Goal: Information Seeking & Learning: Learn about a topic

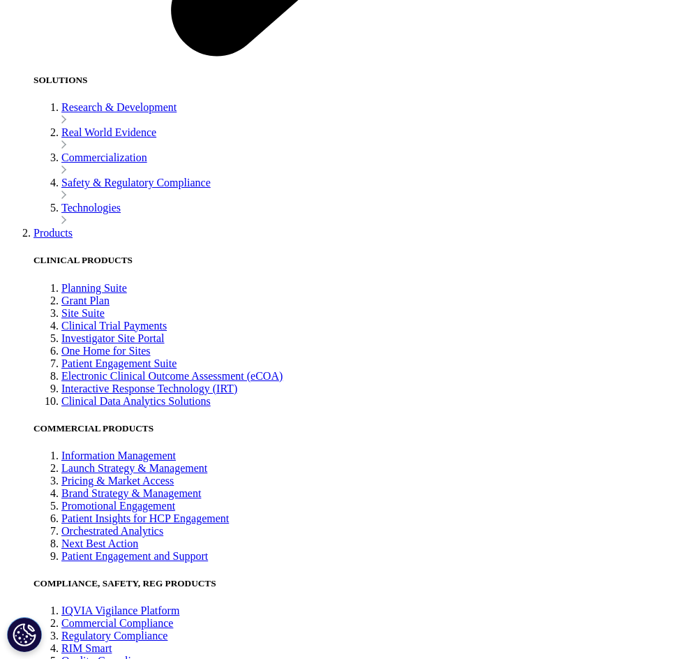
scroll to position [1779, 0]
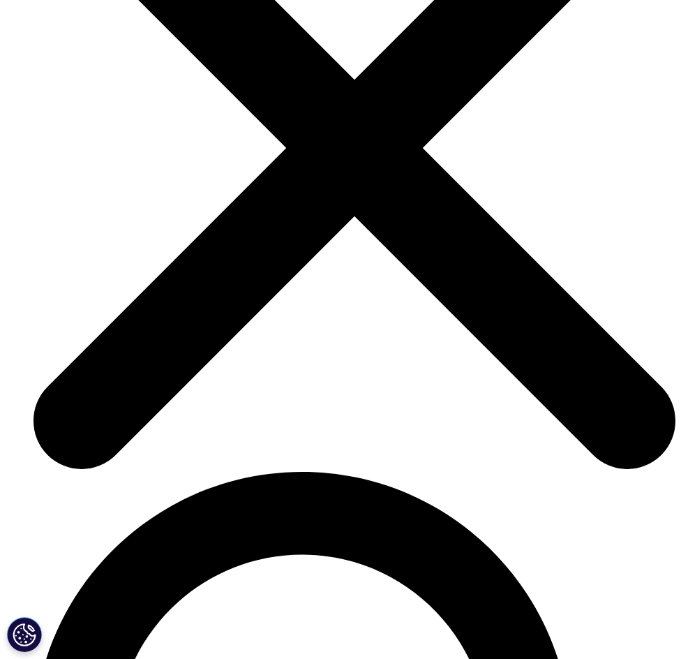
scroll to position [3621, 0]
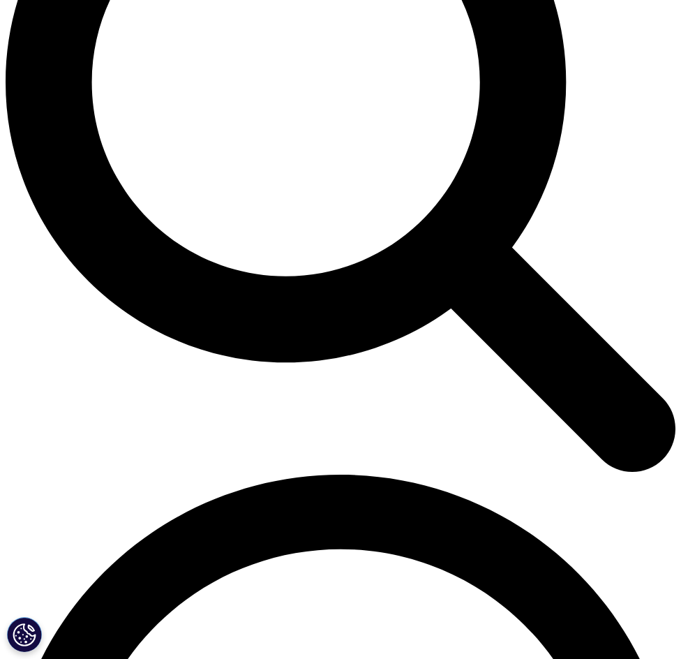
scroll to position [894, 0]
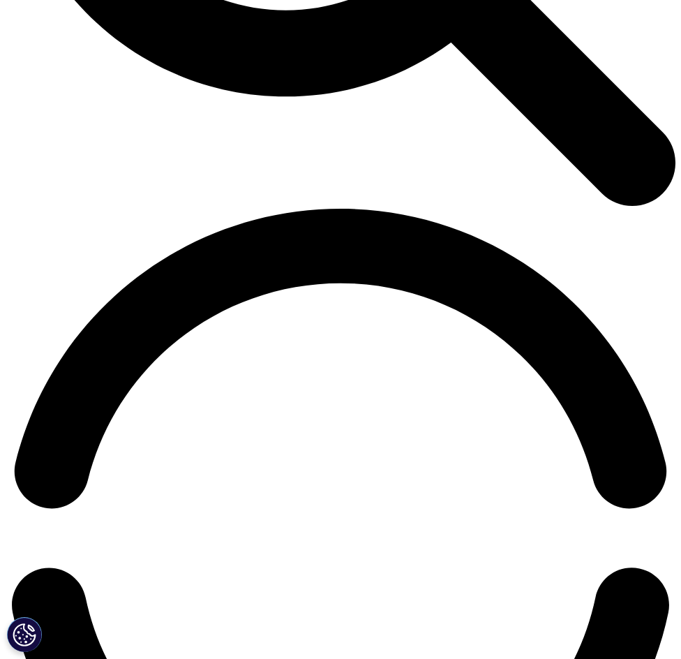
scroll to position [1582, 0]
